Goal: Information Seeking & Learning: Learn about a topic

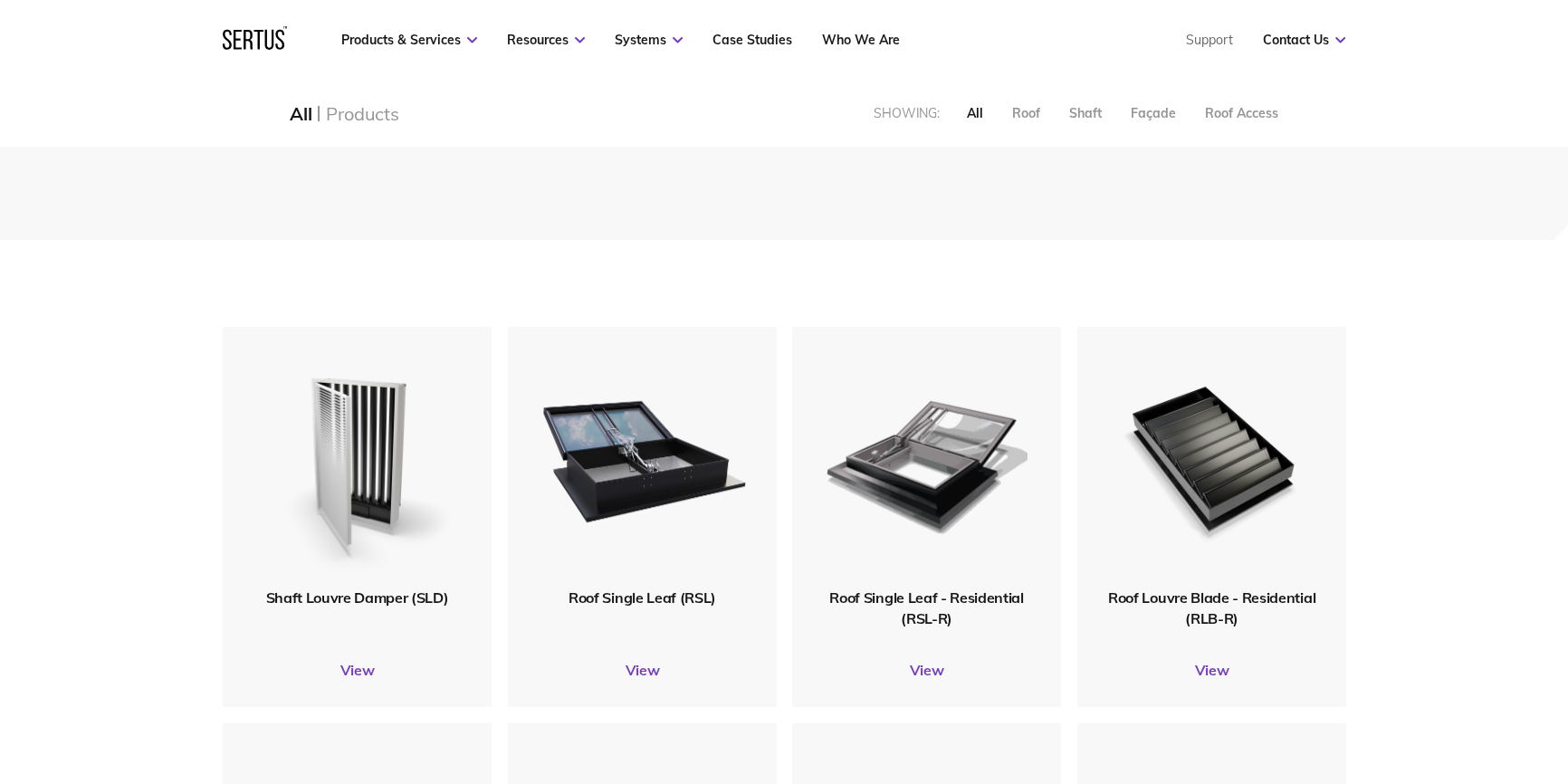
scroll to position [2389, 1148]
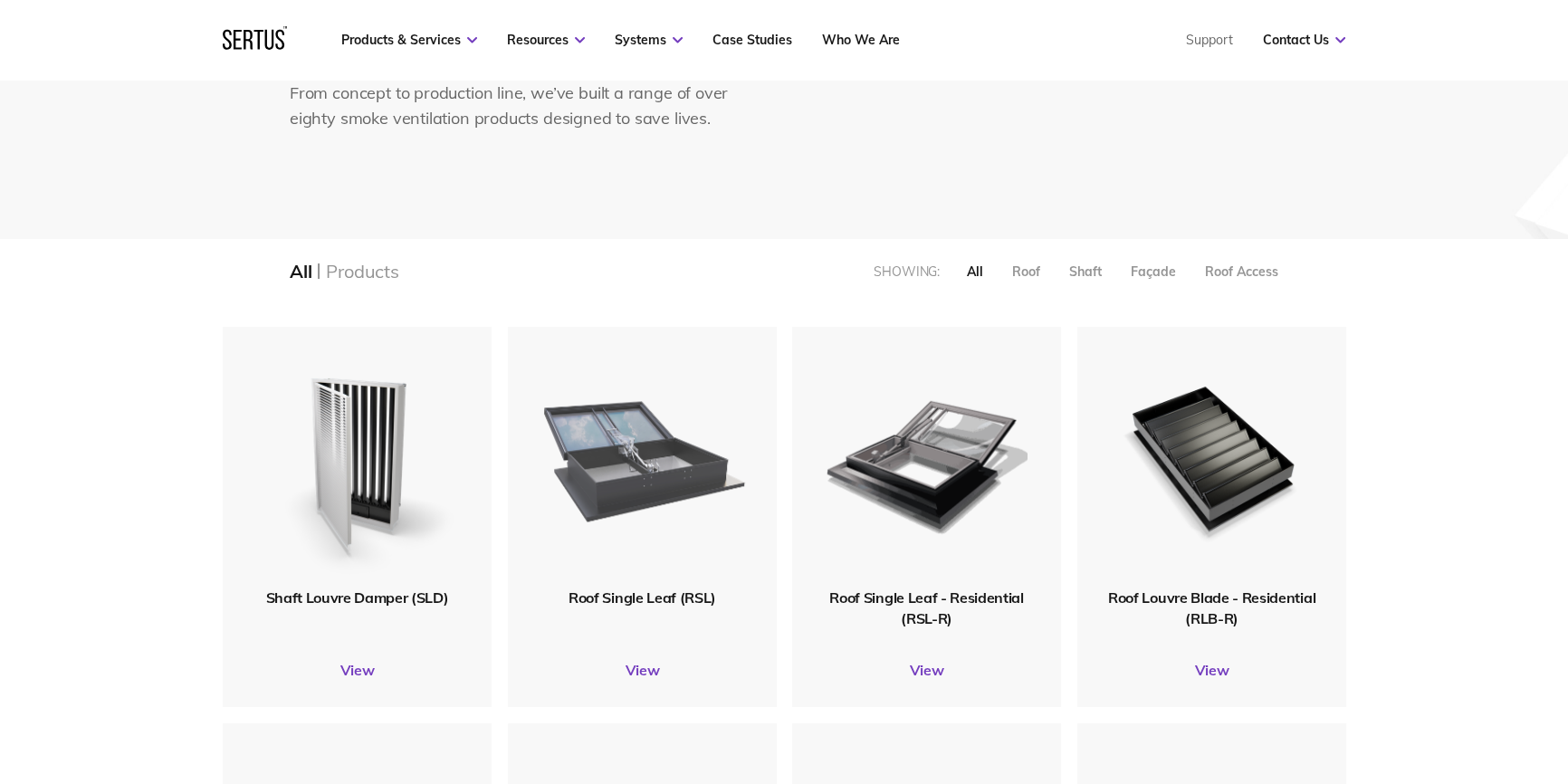
click at [681, 497] on img at bounding box center [641, 458] width 208 height 256
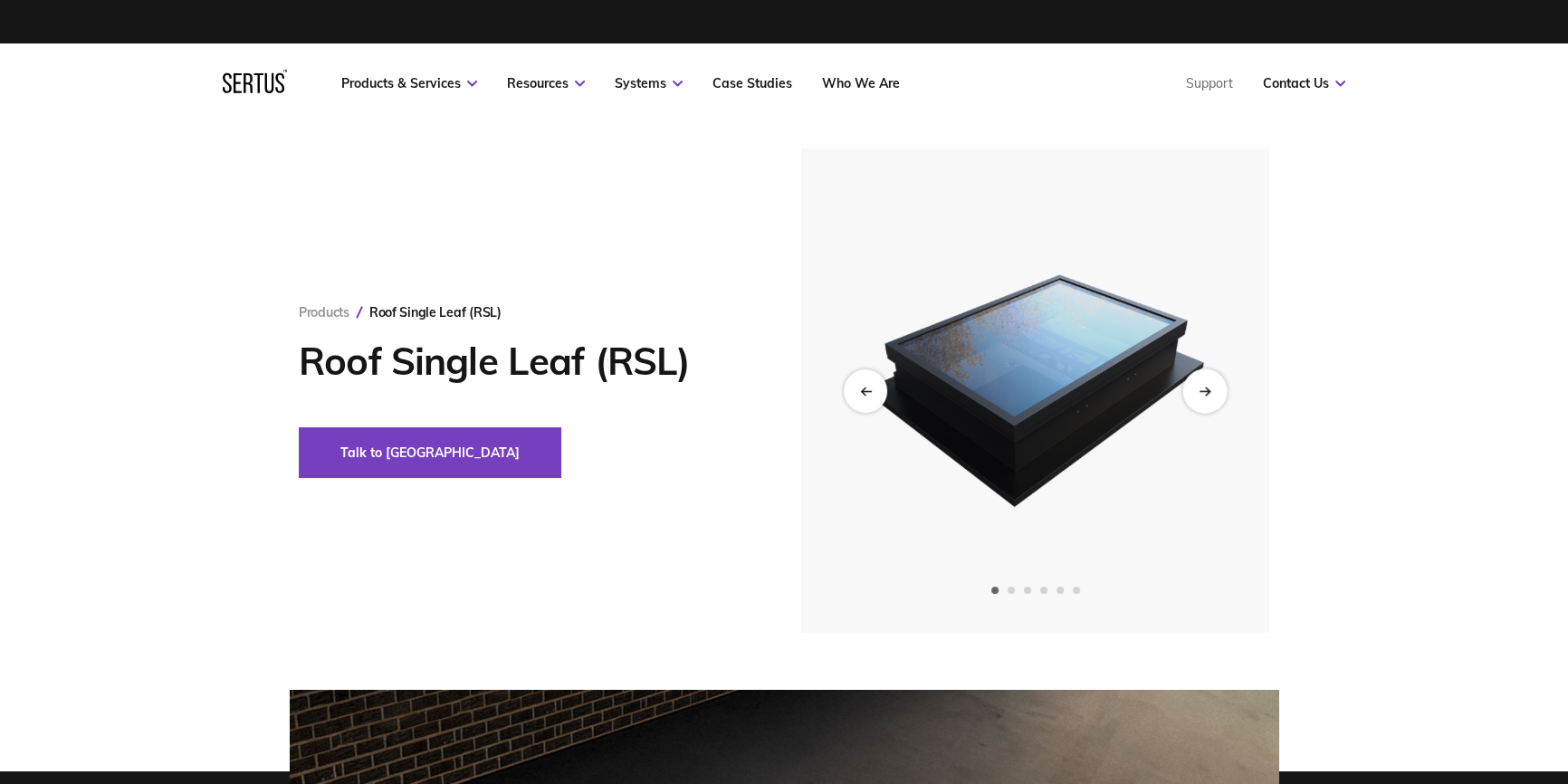
click at [1199, 396] on div "Next slide" at bounding box center [1205, 391] width 45 height 45
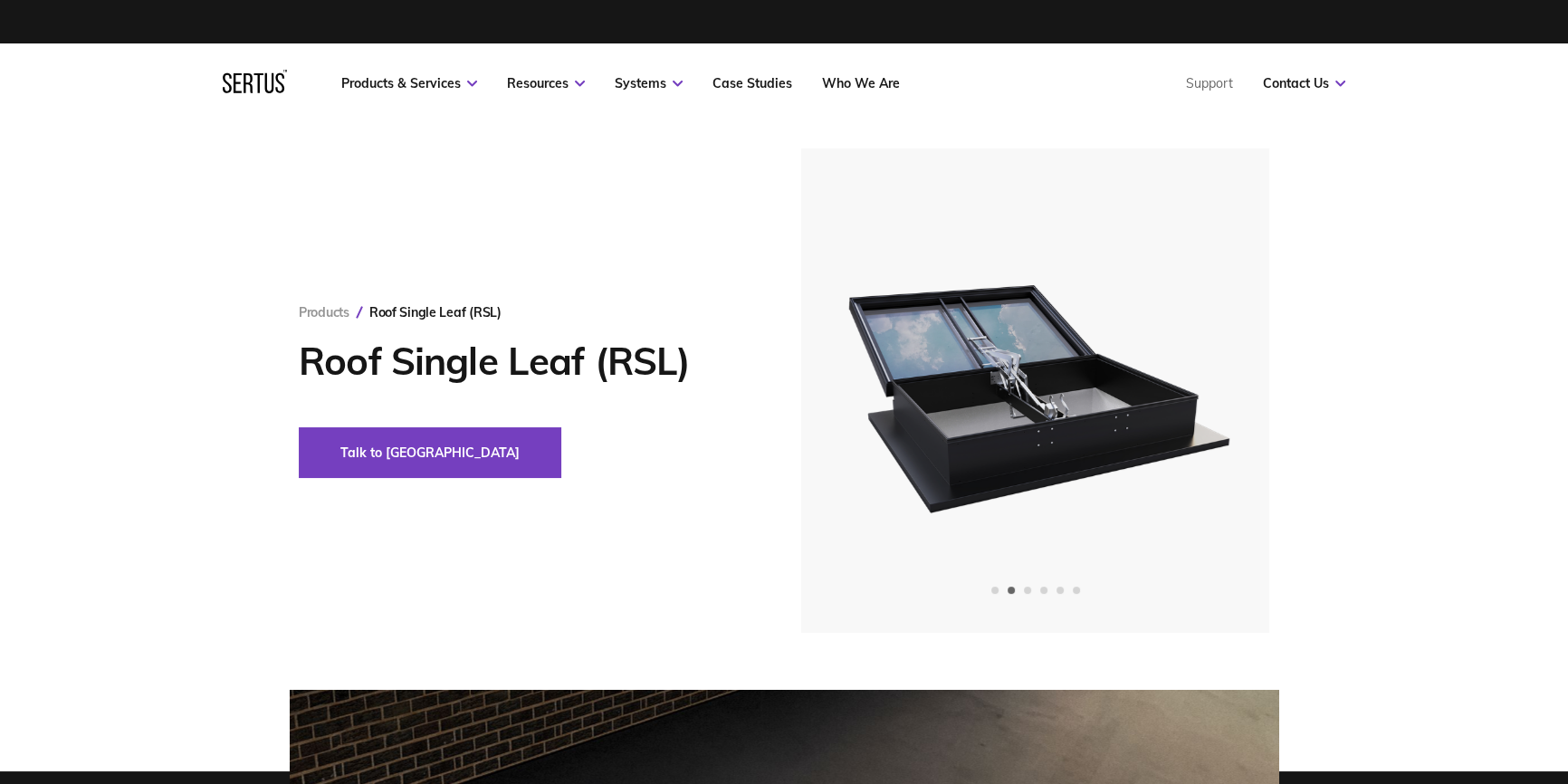
click at [1199, 394] on icon "Next slide" at bounding box center [1205, 391] width 12 height 10
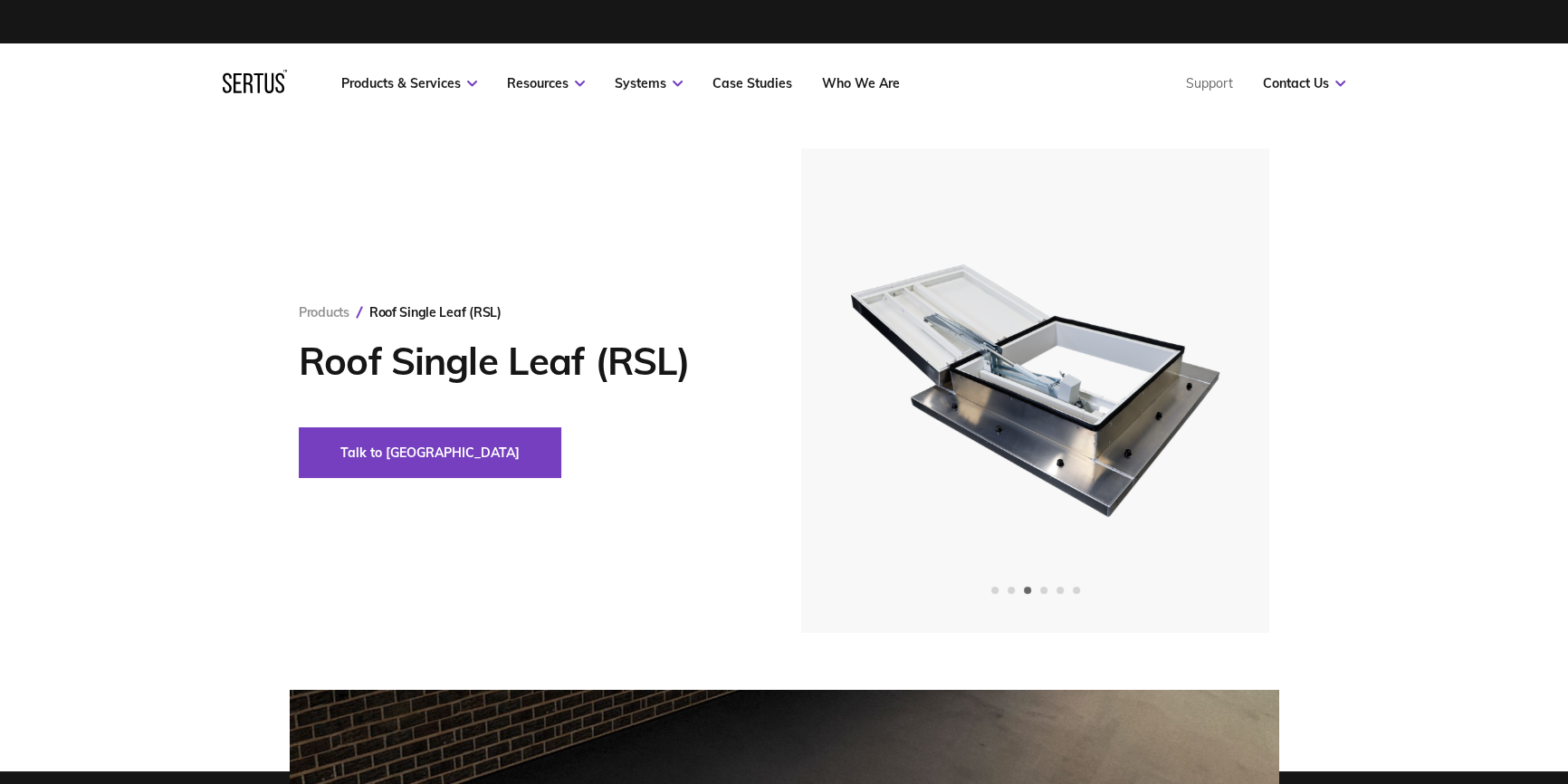
click at [1199, 383] on div "Next slide" at bounding box center [1205, 391] width 45 height 45
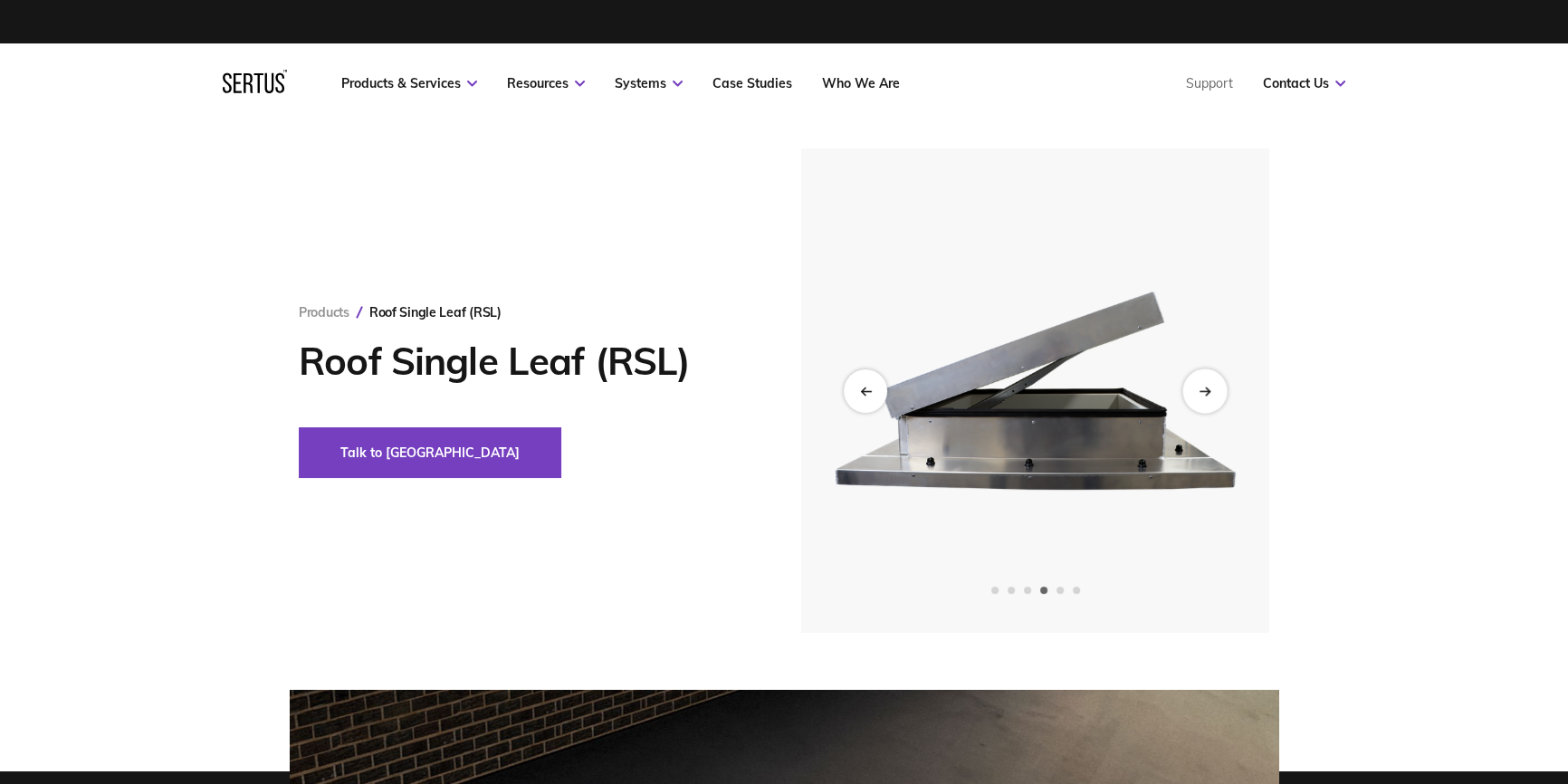
click at [1199, 383] on div "Next slide" at bounding box center [1205, 391] width 45 height 45
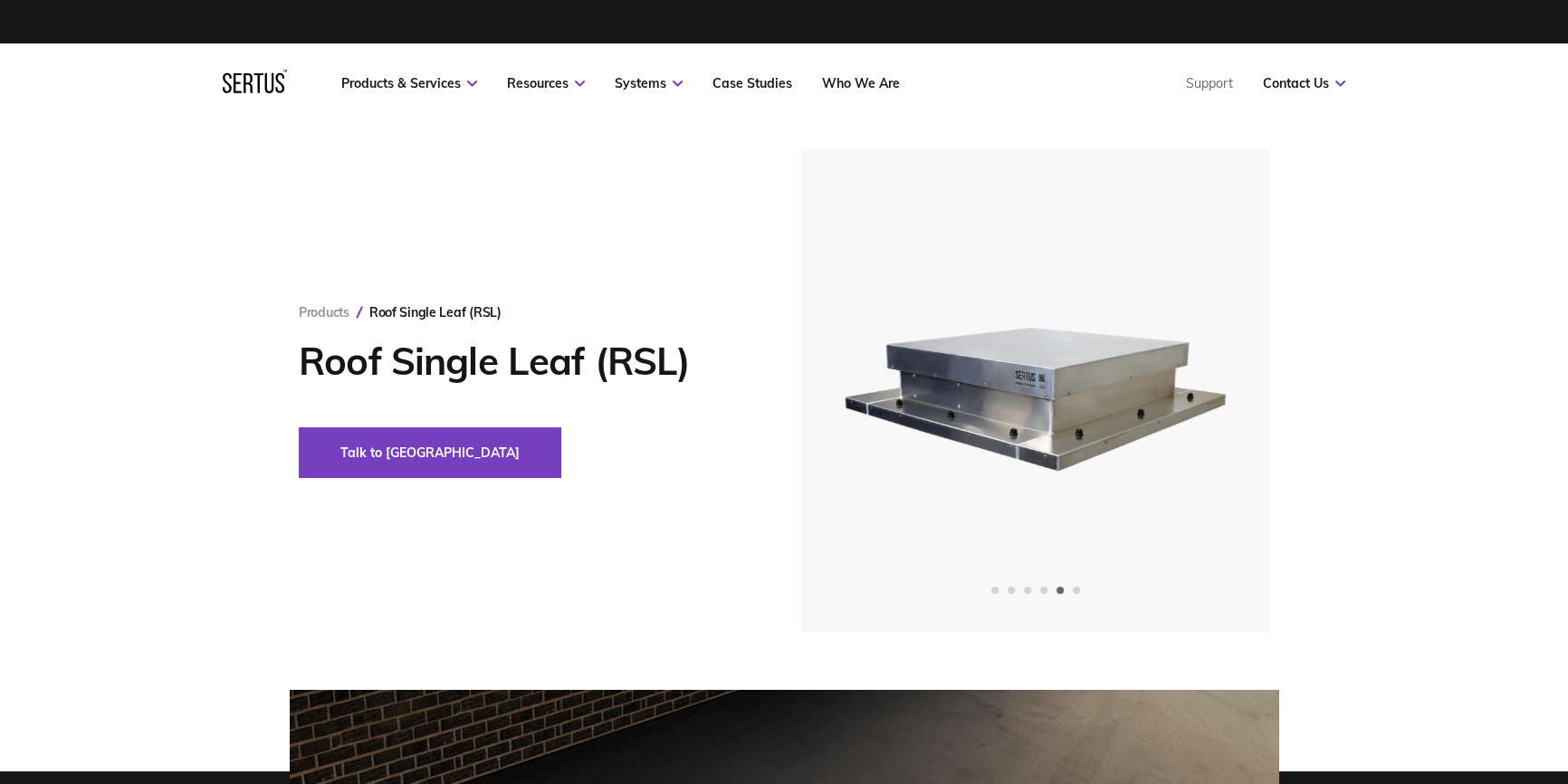
click at [1189, 389] on div "Next slide" at bounding box center [1205, 391] width 45 height 45
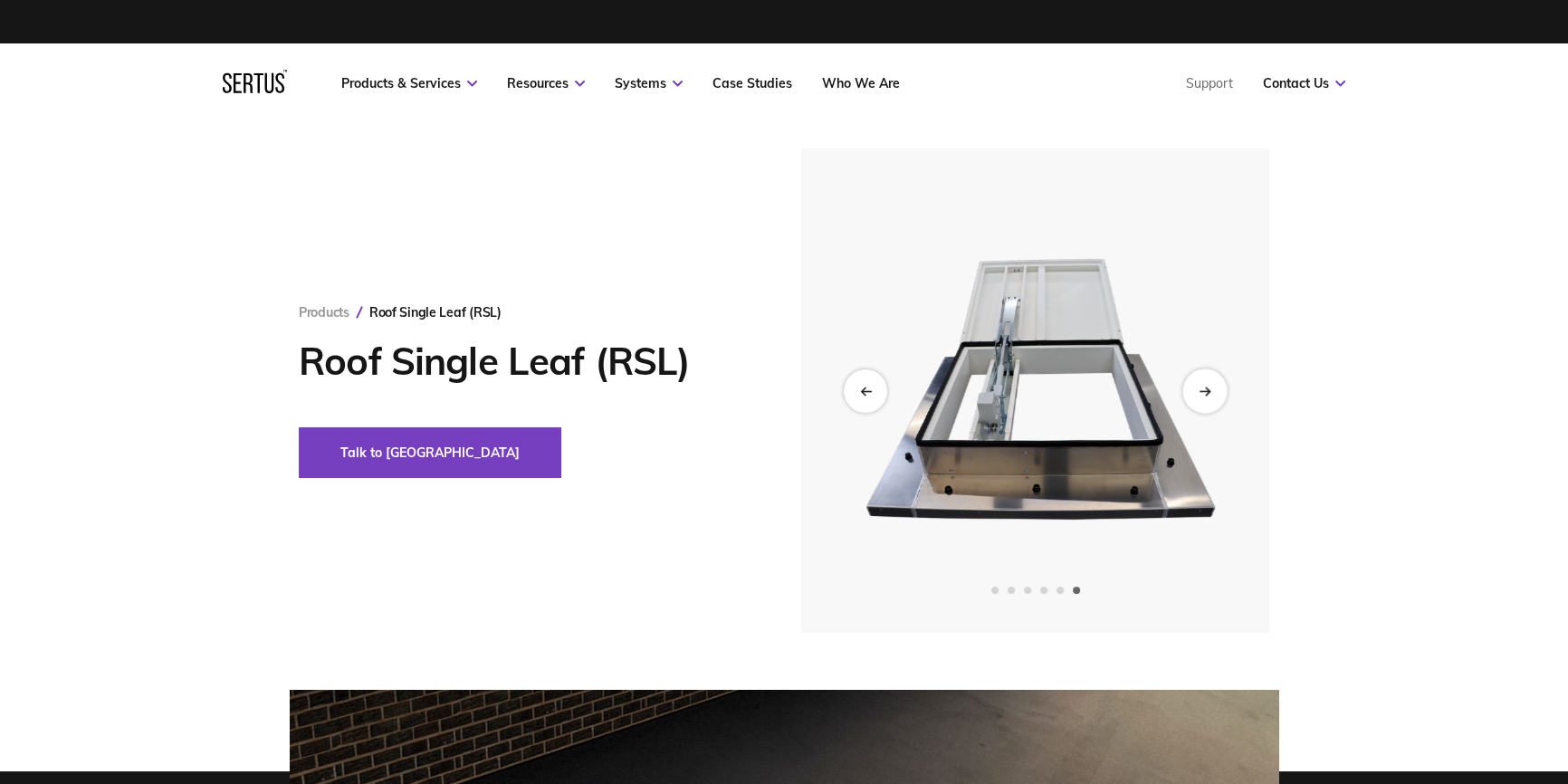
click at [1189, 389] on div "Next slide" at bounding box center [1205, 391] width 45 height 45
click at [868, 391] on icon "Previous slide" at bounding box center [865, 391] width 12 height 10
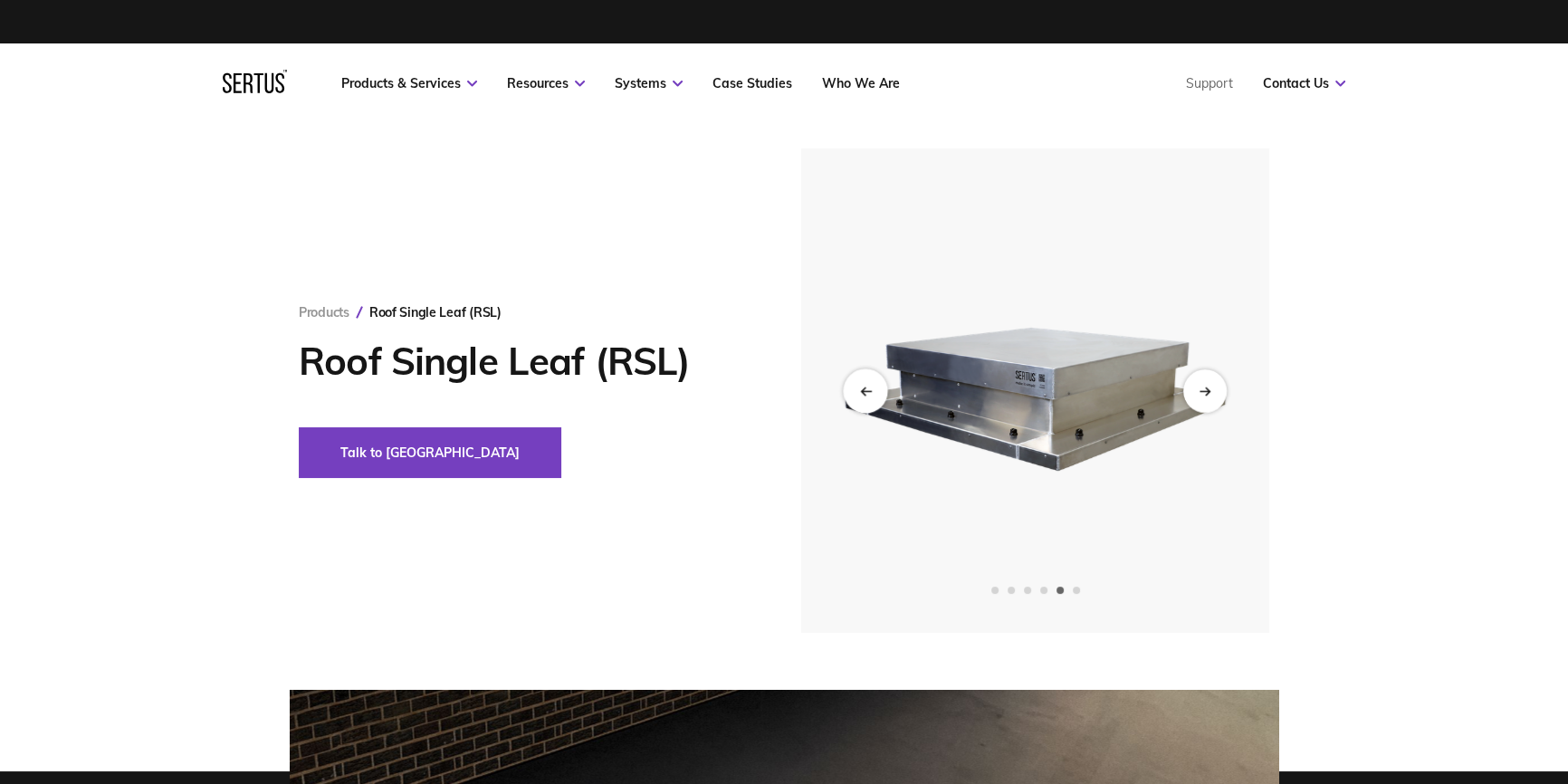
click at [868, 391] on icon "Previous slide" at bounding box center [865, 391] width 12 height 10
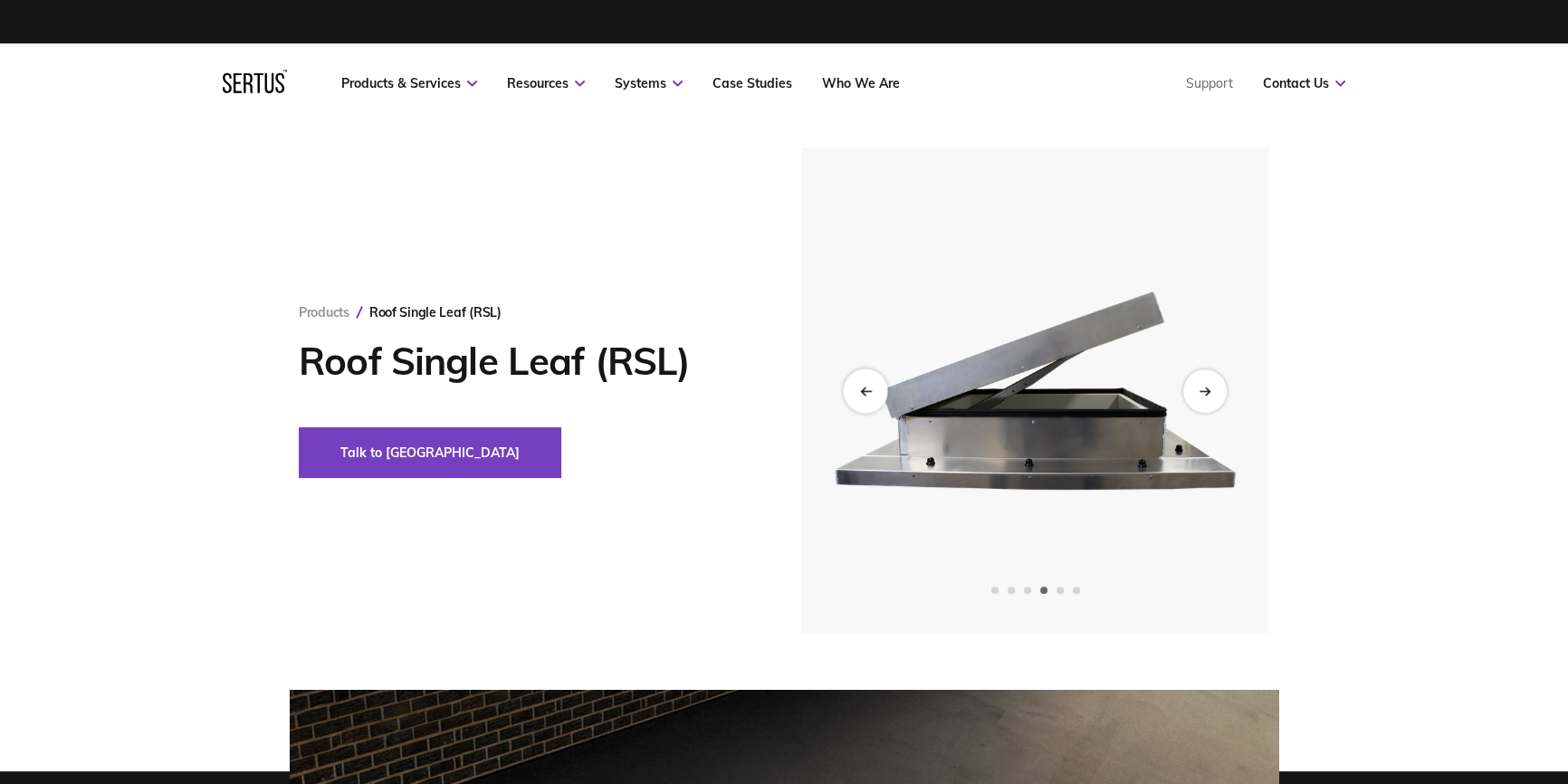
click at [868, 391] on icon "Previous slide" at bounding box center [865, 391] width 12 height 10
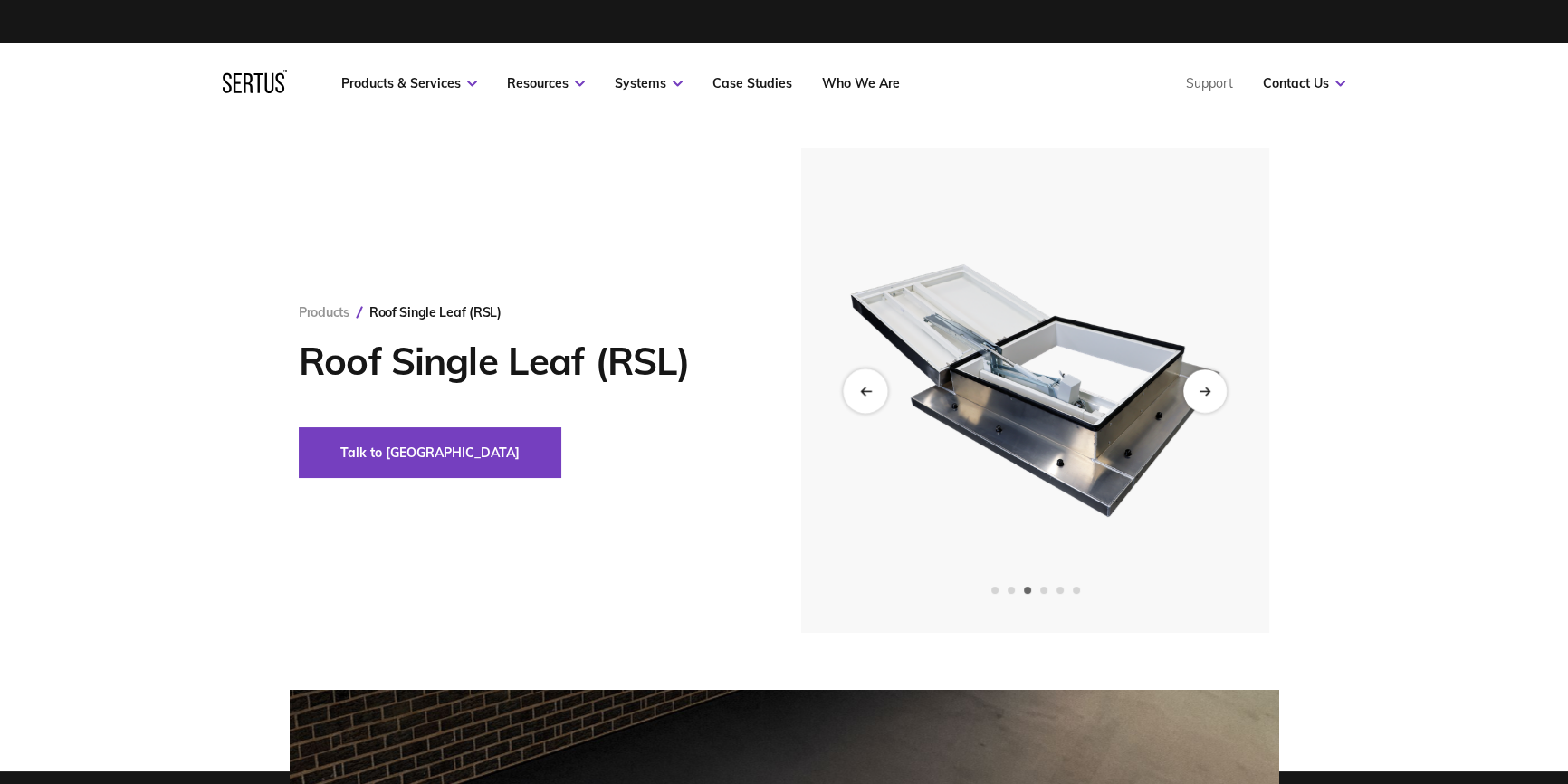
click at [868, 391] on icon "Previous slide" at bounding box center [865, 391] width 12 height 10
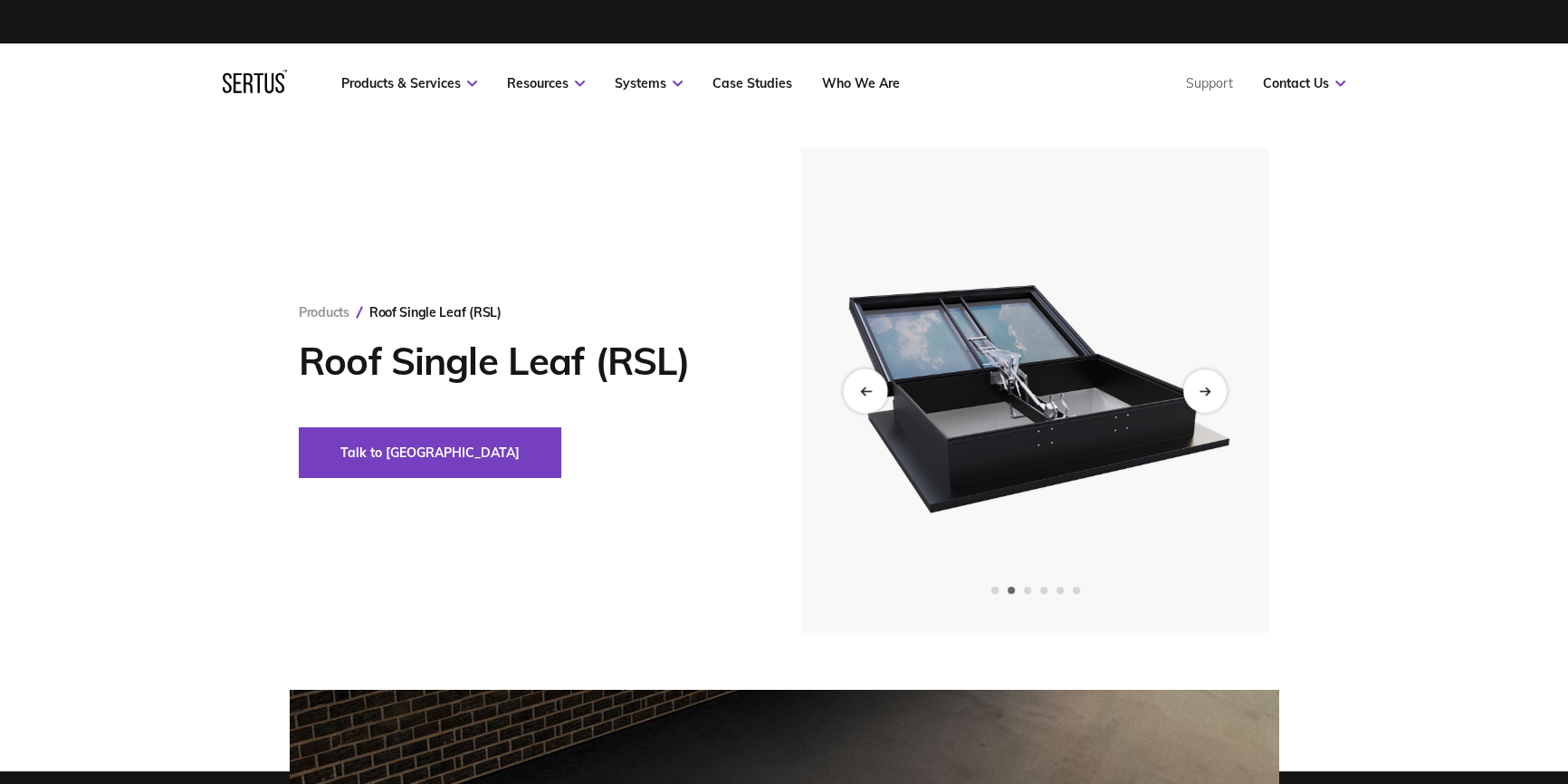
click at [868, 391] on icon "Previous slide" at bounding box center [865, 391] width 12 height 10
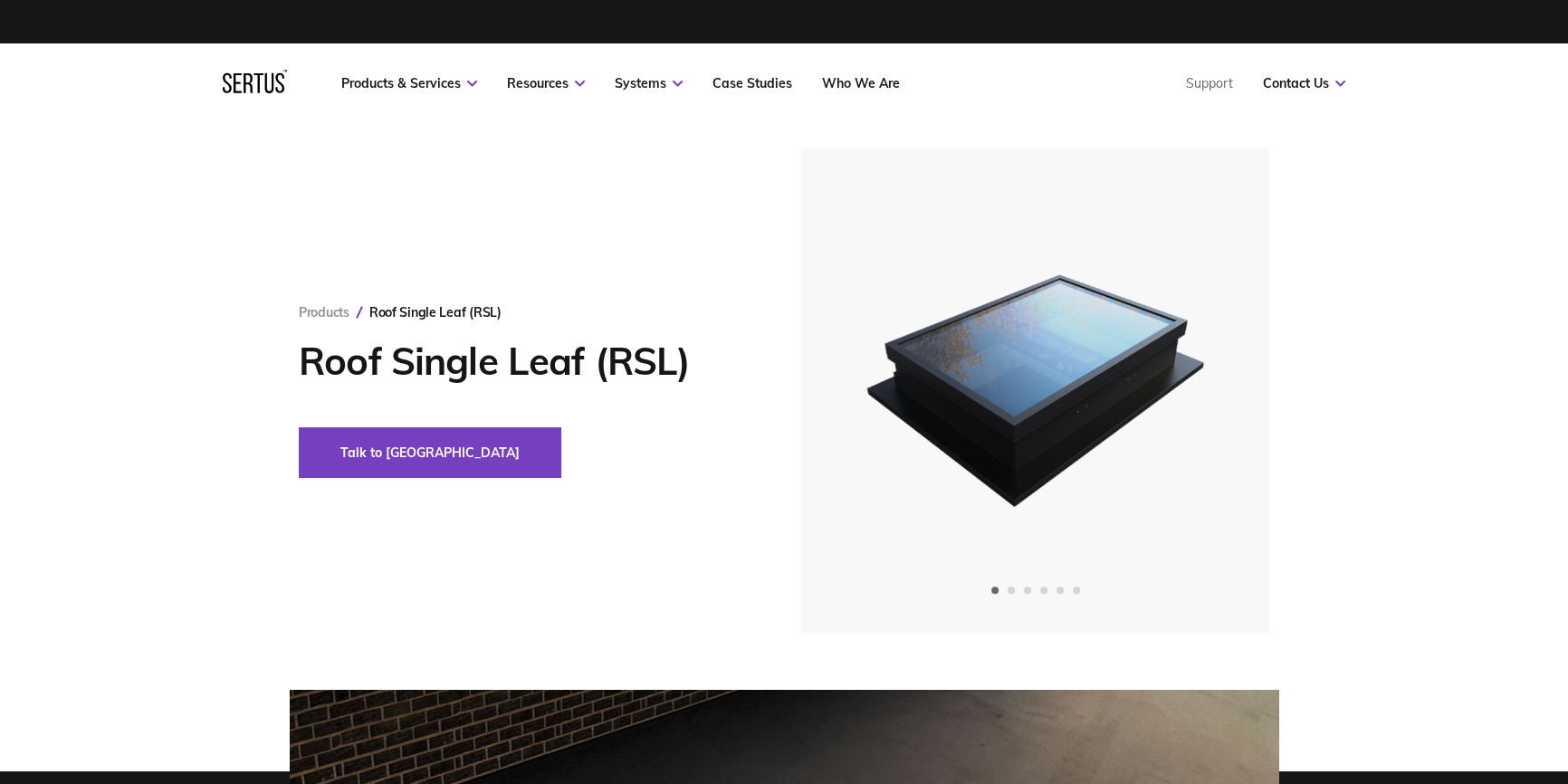
drag, startPoint x: 1033, startPoint y: 712, endPoint x: 1005, endPoint y: 672, distance: 48.8
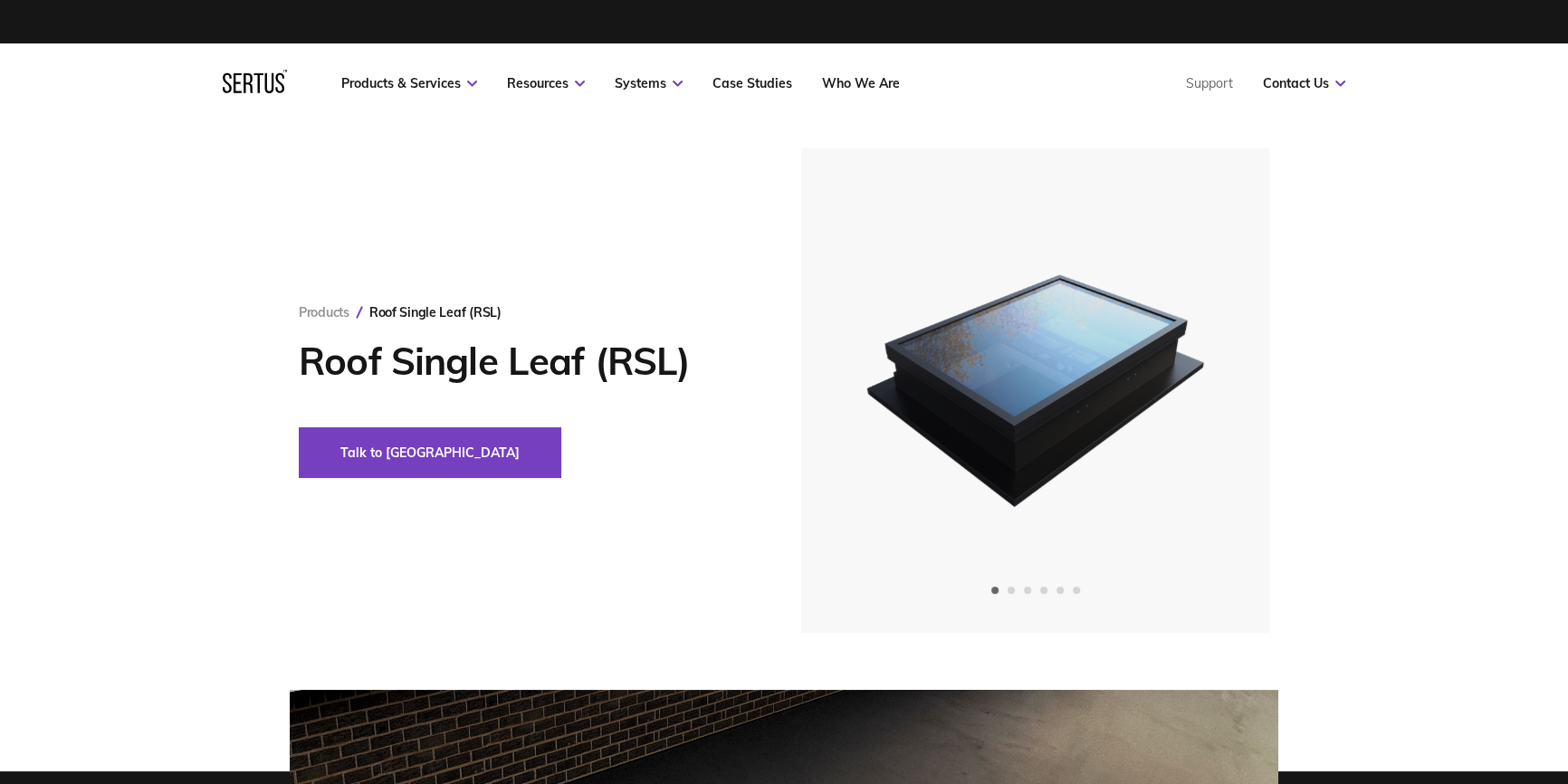
scroll to position [658, 0]
